Goal: Obtain resource: Download file/media

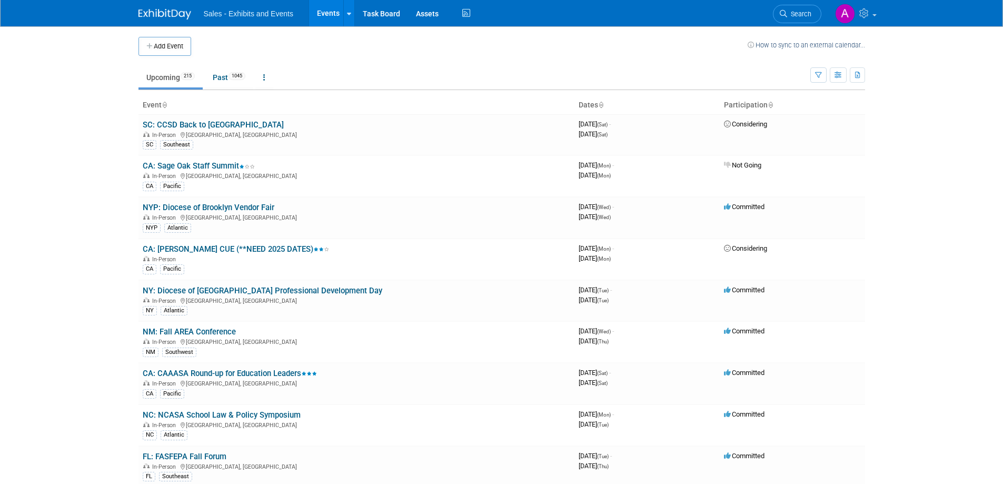
scroll to position [6120, 0]
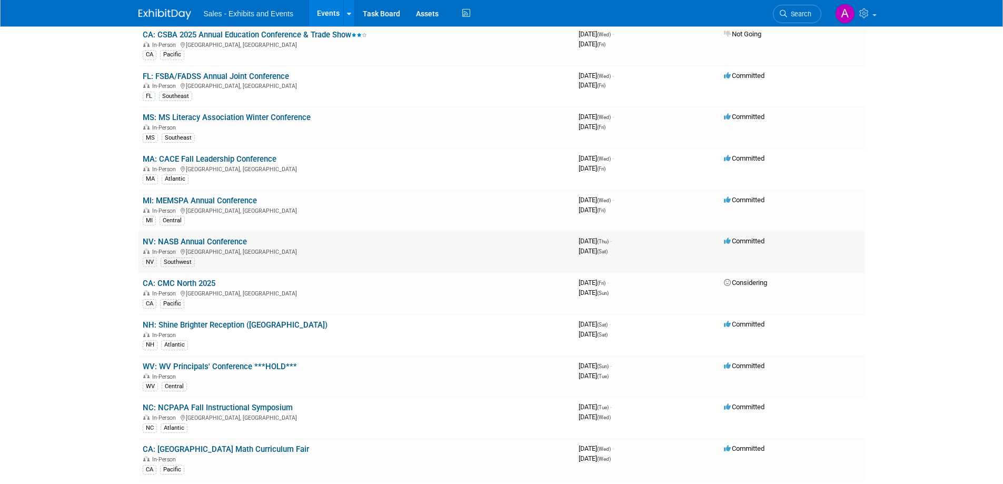
click at [222, 241] on link "NV: NASB Annual Conference" at bounding box center [195, 241] width 104 height 9
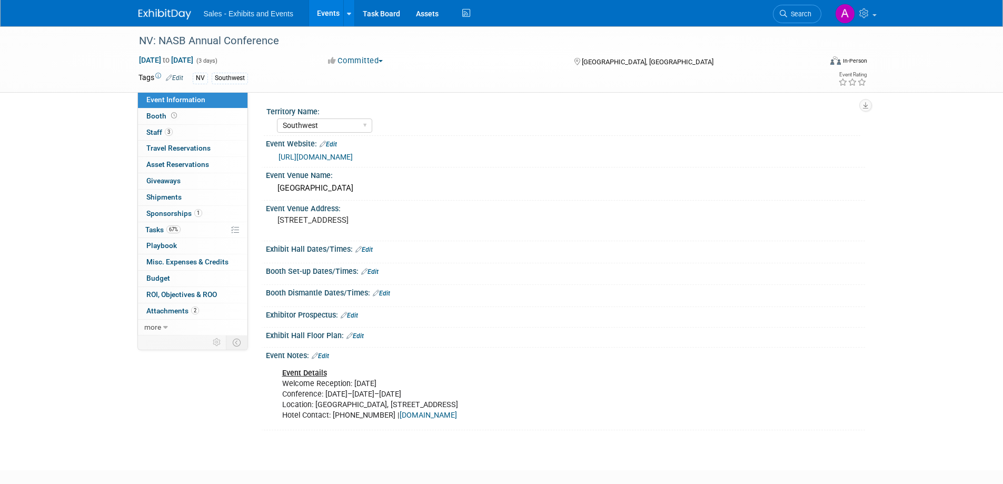
select select "Southwest"
click at [171, 211] on span "Sponsorships 1" at bounding box center [174, 213] width 56 height 8
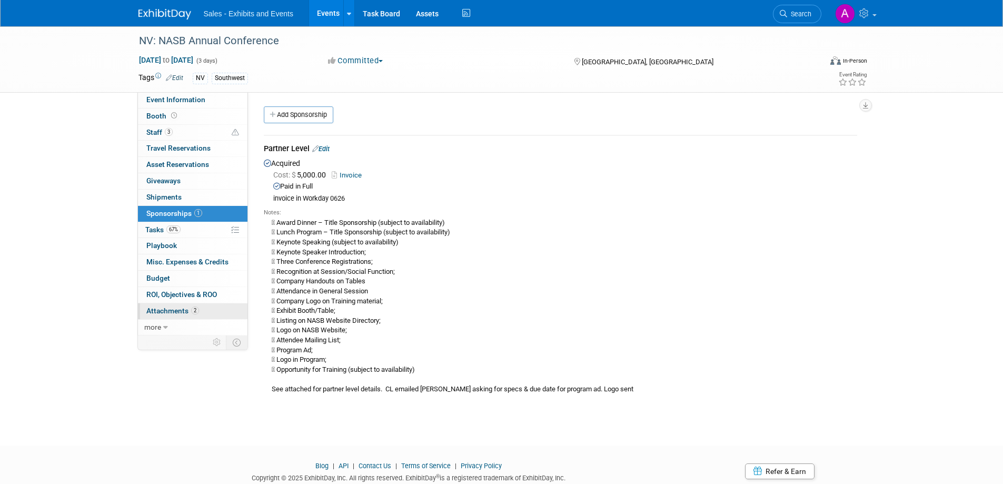
click at [155, 316] on link "2 Attachments 2" at bounding box center [193, 311] width 110 height 16
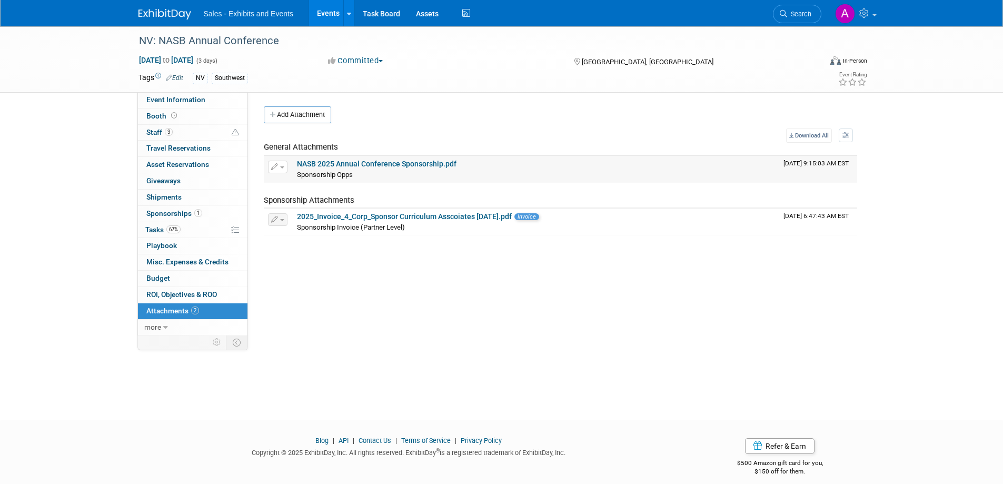
click at [415, 163] on link "NASB 2025 Annual Conference Sponsorship.pdf" at bounding box center [377, 164] width 160 height 8
